Goal: Task Accomplishment & Management: Use online tool/utility

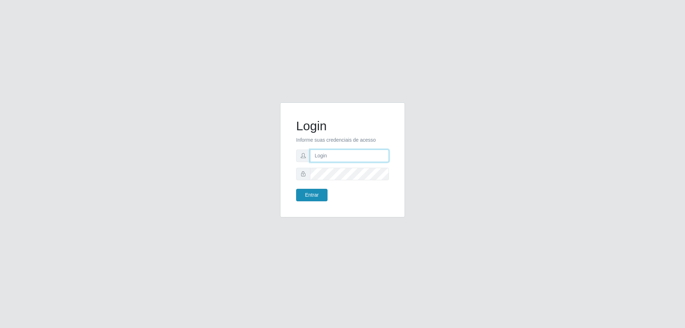
type input "mayara@frigomaster"
click at [303, 196] on button "Entrar" at bounding box center [311, 195] width 31 height 12
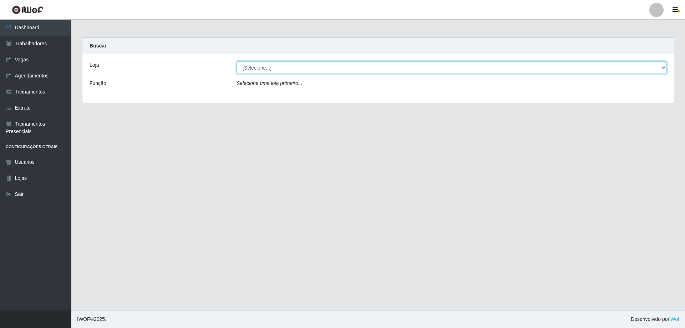
click at [333, 71] on select "[Selecione...] FrigoMaster" at bounding box center [452, 67] width 430 height 12
select select "392"
click at [237, 61] on select "[Selecione...] FrigoMaster" at bounding box center [452, 67] width 430 height 12
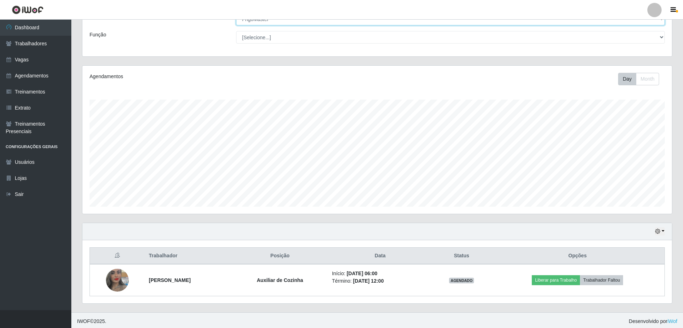
scroll to position [51, 0]
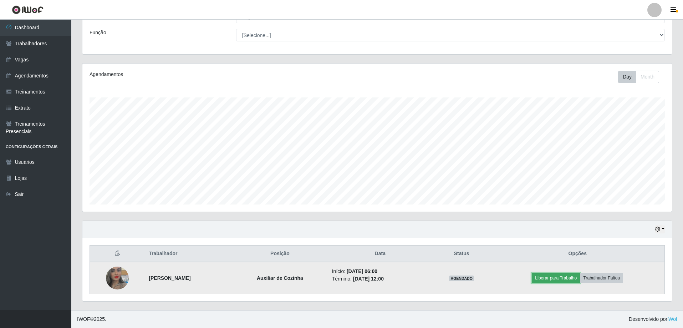
click at [542, 278] on button "Liberar para Trabalho" at bounding box center [556, 278] width 48 height 10
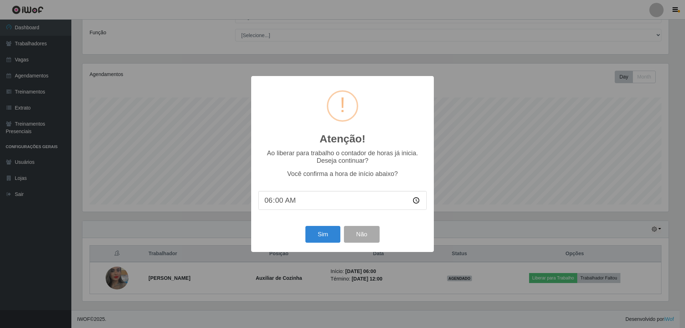
click at [331, 244] on div "Sim Não" at bounding box center [342, 234] width 168 height 20
click at [326, 241] on button "Sim" at bounding box center [322, 234] width 35 height 17
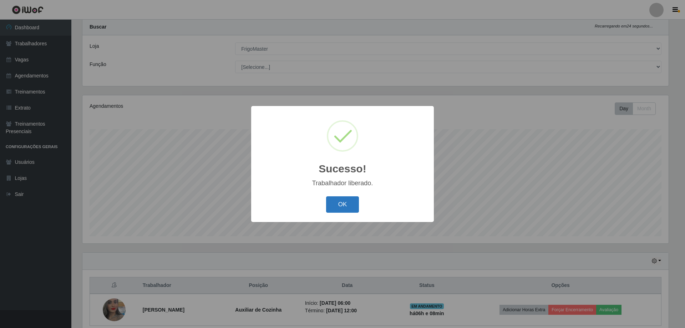
click at [336, 203] on button "OK" at bounding box center [342, 204] width 33 height 17
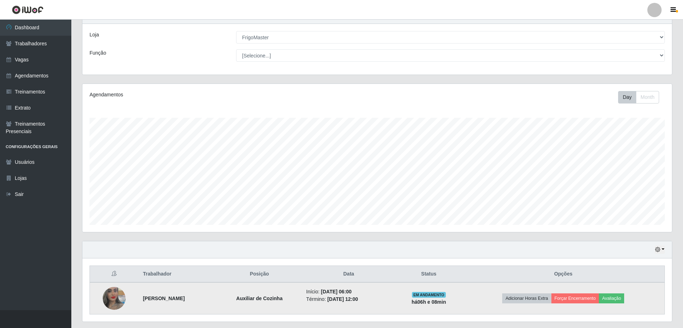
scroll to position [51, 0]
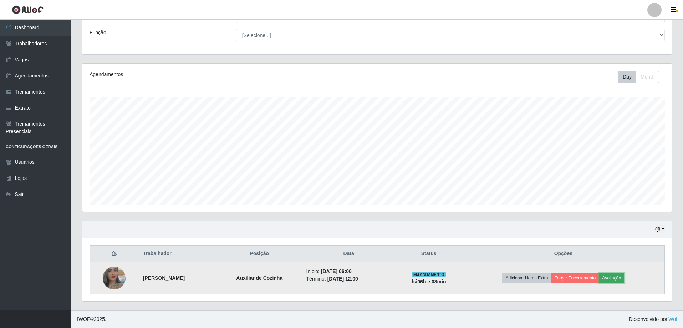
click at [621, 280] on button "Avaliação" at bounding box center [611, 278] width 25 height 10
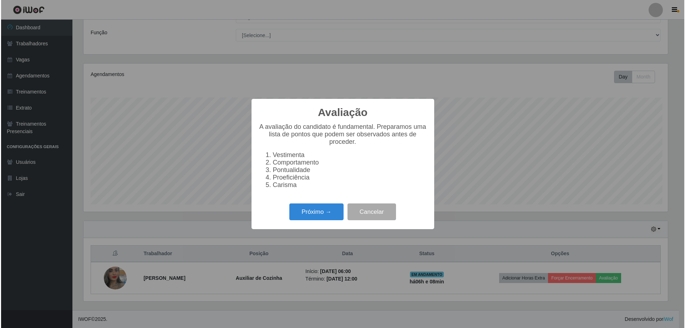
scroll to position [148, 586]
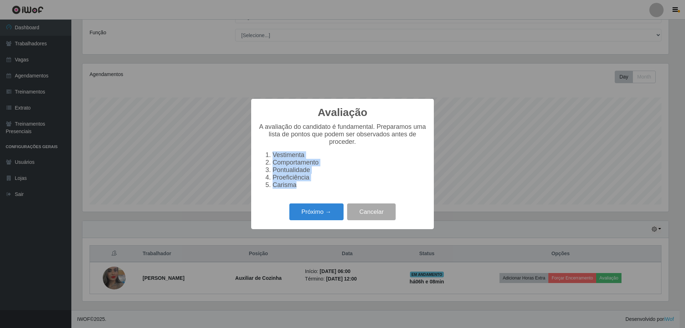
drag, startPoint x: 299, startPoint y: 194, endPoint x: 250, endPoint y: 149, distance: 65.9
click at [250, 149] on div "Avaliação × A avaliação do candidato é fundamental. Preparamos uma lista de pon…" at bounding box center [342, 164] width 685 height 328
copy ol "Vestimenta Comportamento Pontualidade Proeficiência Carisma"
click at [323, 216] on button "Próximo →" at bounding box center [316, 211] width 54 height 17
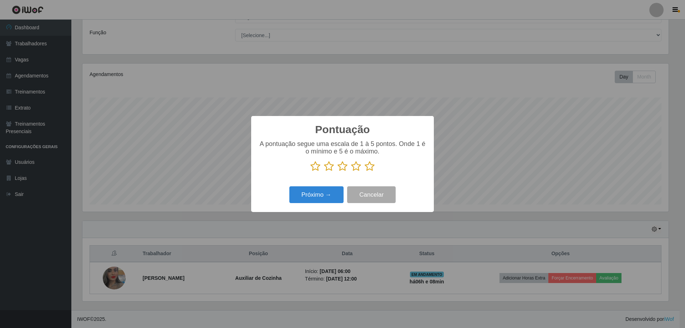
scroll to position [356647, 356209]
drag, startPoint x: 368, startPoint y: 168, endPoint x: 333, endPoint y: 189, distance: 40.9
click at [367, 168] on icon at bounding box center [370, 166] width 10 height 11
click at [365, 172] on input "radio" at bounding box center [365, 172] width 0 height 0
click at [325, 192] on button "Próximo →" at bounding box center [316, 194] width 54 height 17
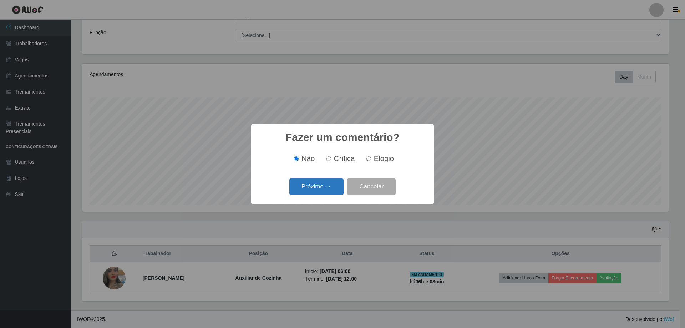
click at [326, 186] on button "Próximo →" at bounding box center [316, 186] width 54 height 17
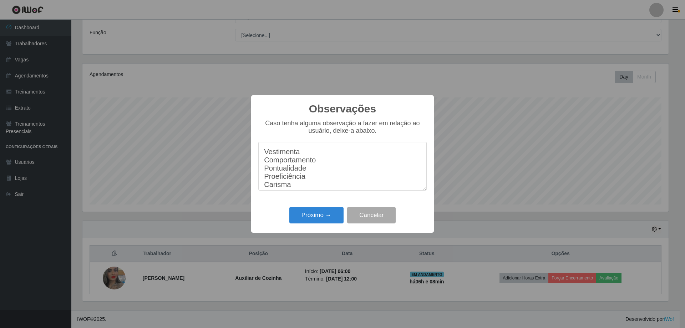
scroll to position [6, 0]
click at [325, 155] on textarea "Vestimenta Comportamento Pontualidade Proeficiência Carisma" at bounding box center [342, 166] width 168 height 49
click at [319, 151] on textarea "Vestimenta Comportamento Pontualidade Proeficiência Carisma" at bounding box center [342, 166] width 168 height 49
click at [327, 157] on textarea "Vestimenta 10 Comportamento Pontualidade Proeficiência Carisma" at bounding box center [342, 166] width 168 height 49
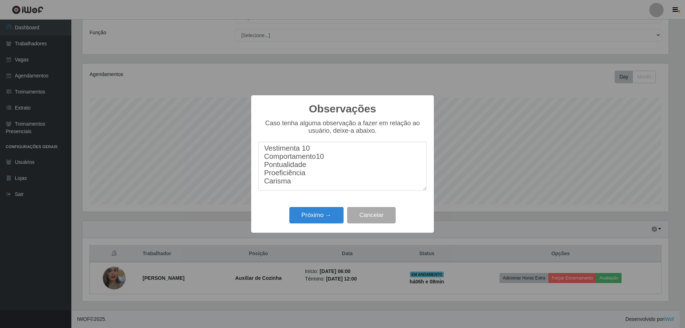
click at [318, 169] on textarea "Vestimenta 10 Comportamento10 Pontualidade Proeficiência Carisma" at bounding box center [342, 166] width 168 height 49
click at [321, 180] on textarea "Vestimenta 10 Comportamento10 Pontualidade10 Proeficiência Carisma" at bounding box center [342, 166] width 168 height 49
click at [331, 186] on textarea "Vestimenta 10 Comportamento10 Pontualidade10 Proeficiência10 Carisma" at bounding box center [342, 166] width 168 height 49
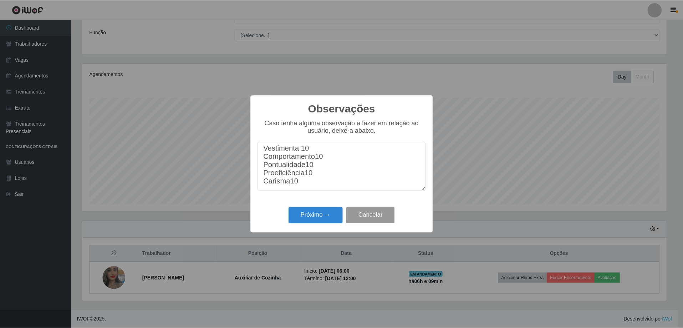
scroll to position [6, 0]
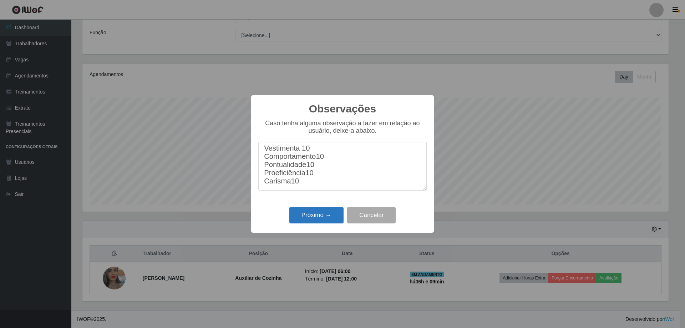
type textarea "Vestimenta 10 Comportamento10 Pontualidade10 Proeficiência10 Carisma10"
click at [303, 222] on button "Próximo →" at bounding box center [316, 215] width 54 height 17
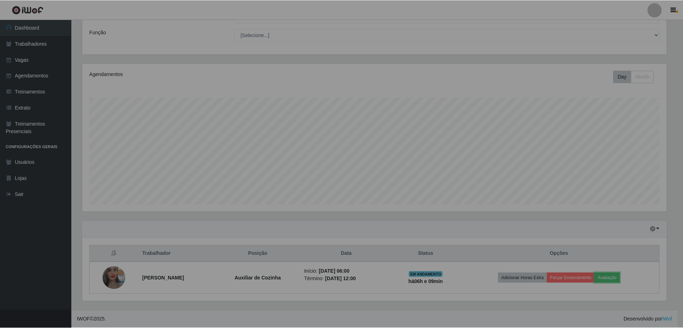
scroll to position [148, 590]
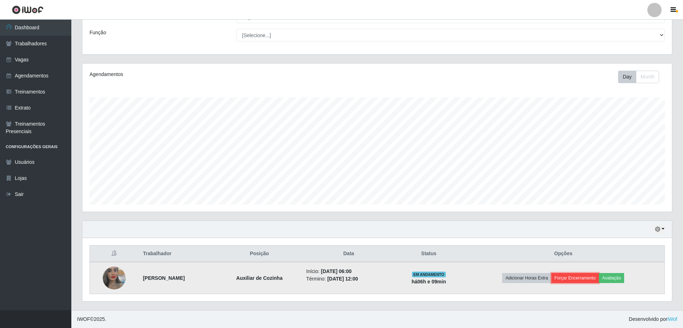
click at [568, 273] on button "Forçar Encerramento" at bounding box center [576, 278] width 48 height 10
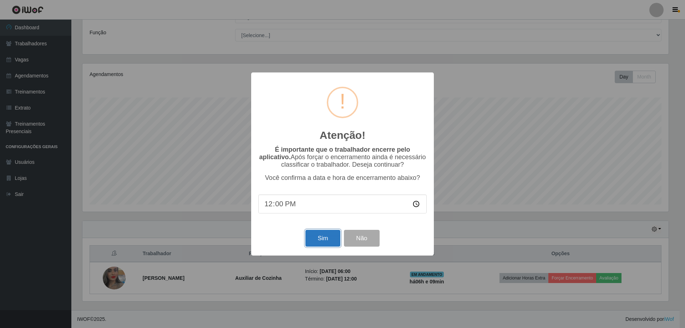
click at [322, 235] on button "Sim" at bounding box center [322, 238] width 35 height 17
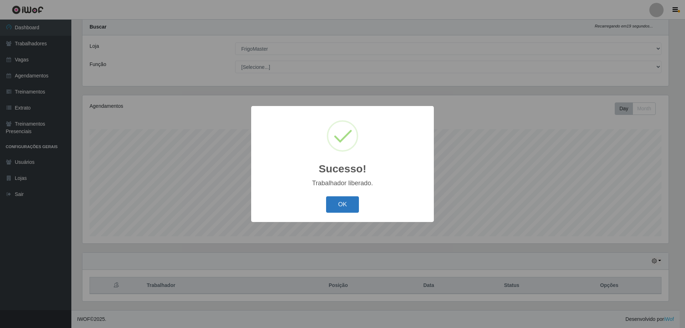
click at [344, 213] on button "OK" at bounding box center [342, 204] width 33 height 17
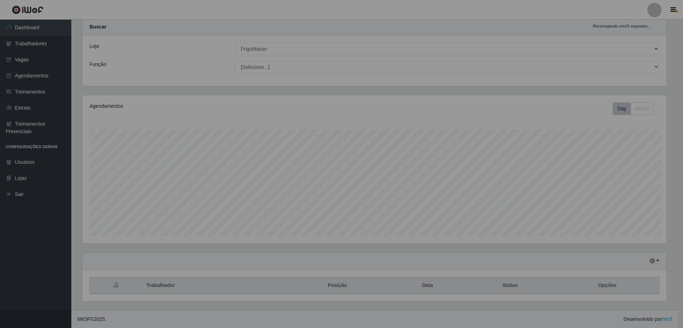
scroll to position [0, 0]
